Goal: Task Accomplishment & Management: Use online tool/utility

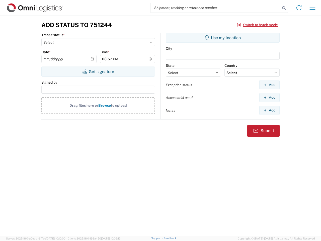
click at [216, 8] on input "search" at bounding box center [216, 8] width 130 height 10
click at [284, 8] on icon at bounding box center [284, 8] width 7 height 7
click at [299, 8] on icon at bounding box center [299, 8] width 8 height 8
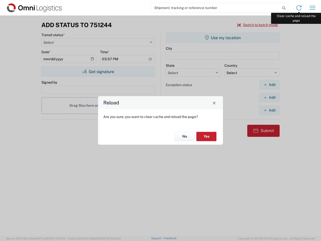
click at [313, 8] on div "Reload Are you sure, you want to clear cache and reload the page? No Yes" at bounding box center [160, 120] width 321 height 241
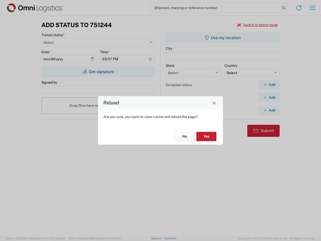
click at [258, 25] on div "Reload Are you sure, you want to clear cache and reload the page? No Yes" at bounding box center [160, 120] width 321 height 241
click at [98, 72] on div "Reload Are you sure, you want to clear cache and reload the page? No Yes" at bounding box center [160, 120] width 321 height 241
click at [223, 38] on div "Reload Are you sure, you want to clear cache and reload the page? No Yes" at bounding box center [160, 120] width 321 height 241
click at [270, 85] on div "Reload Are you sure, you want to clear cache and reload the page? No Yes" at bounding box center [160, 120] width 321 height 241
click at [270, 97] on div "Reload Are you sure, you want to clear cache and reload the page? No Yes" at bounding box center [160, 120] width 321 height 241
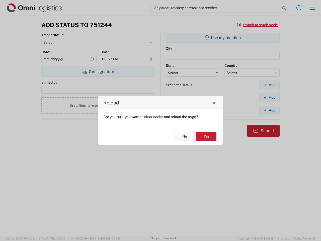
click at [270, 110] on div "Reload Are you sure, you want to clear cache and reload the page? No Yes" at bounding box center [160, 120] width 321 height 241
